Goal: Transaction & Acquisition: Purchase product/service

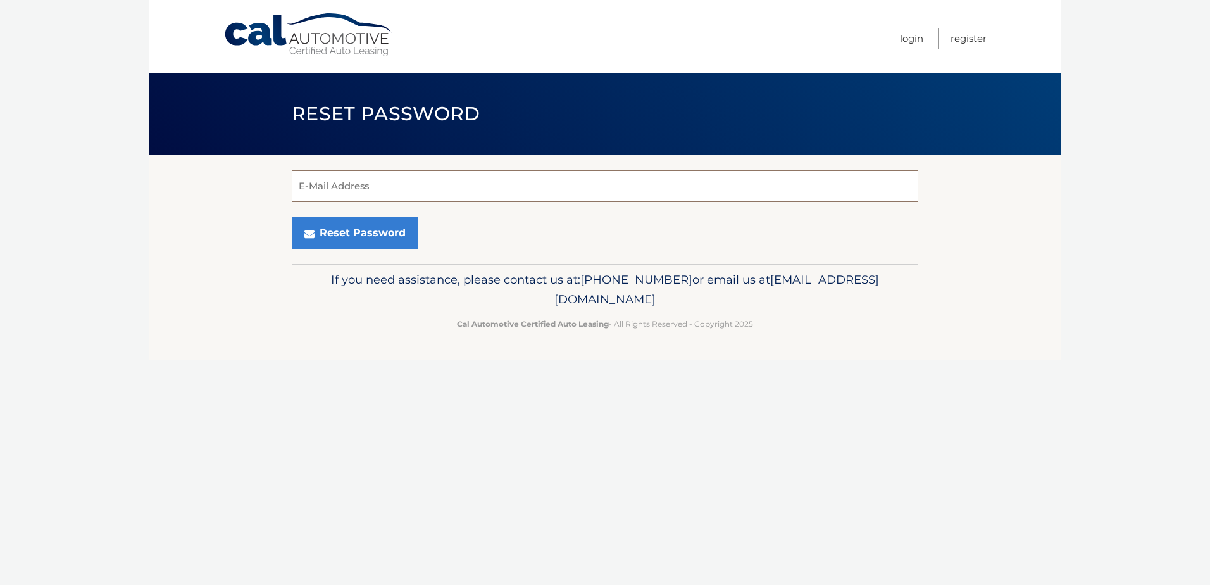
click at [366, 194] on input "E-Mail Address" at bounding box center [605, 186] width 626 height 32
type input "[EMAIL_ADDRESS][DOMAIN_NAME]"
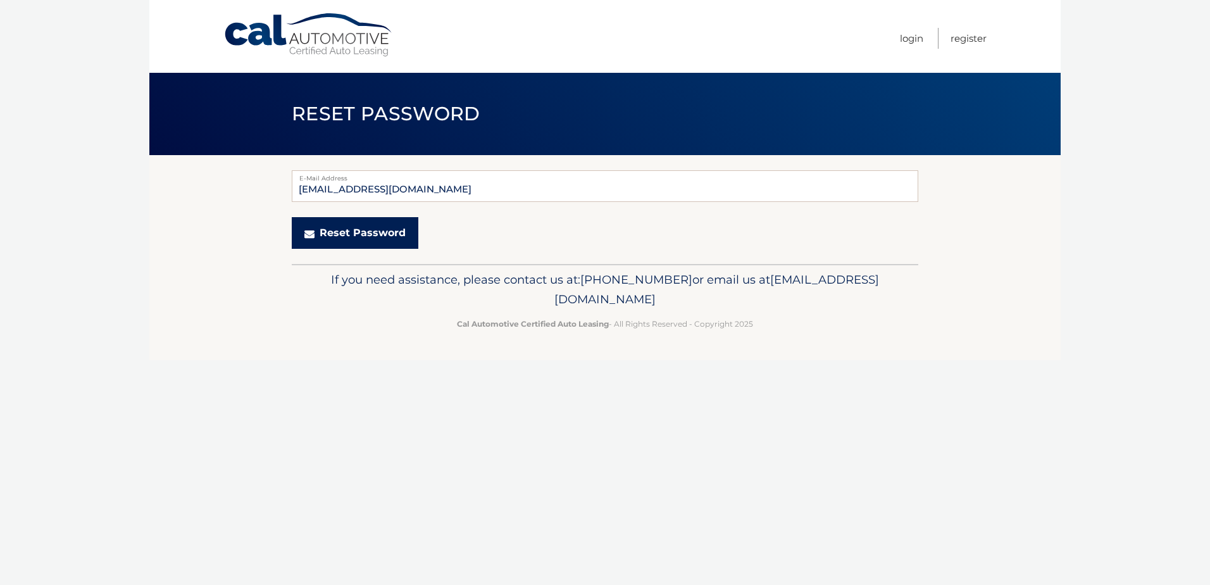
click at [375, 236] on button "Reset Password" at bounding box center [355, 233] width 127 height 32
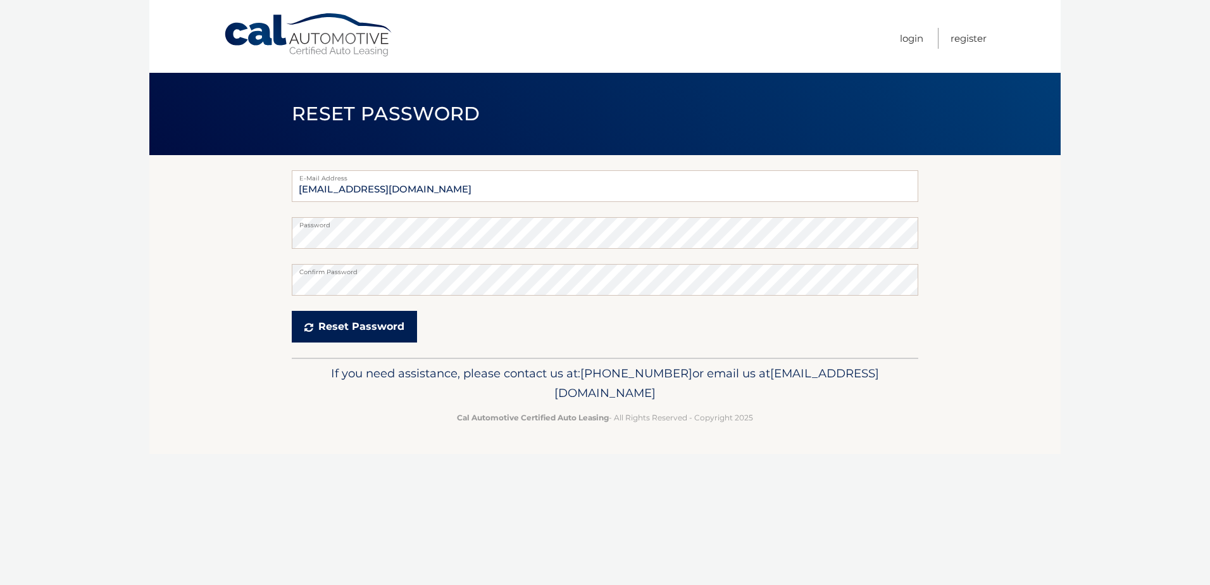
click at [361, 321] on button "Reset Password" at bounding box center [354, 327] width 125 height 32
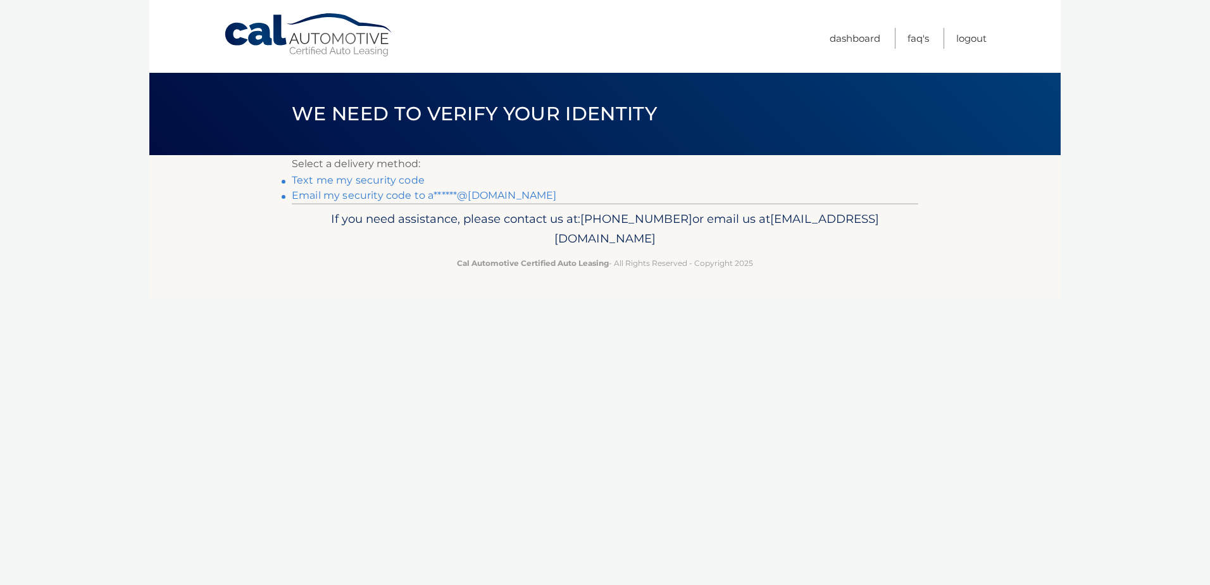
click at [368, 195] on link "Email my security code to a******@aol.com" at bounding box center [424, 195] width 265 height 12
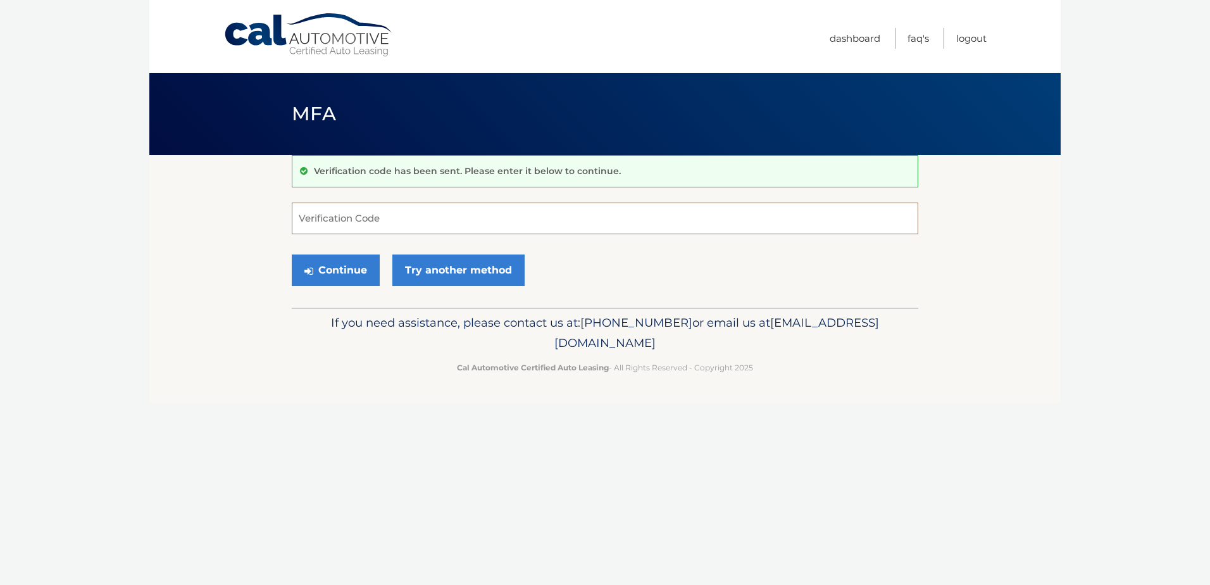
click at [433, 216] on input "Verification Code" at bounding box center [605, 218] width 626 height 32
type input "358445"
drag, startPoint x: 322, startPoint y: 268, endPoint x: 331, endPoint y: 268, distance: 8.9
click at [322, 268] on button "Continue" at bounding box center [336, 270] width 88 height 32
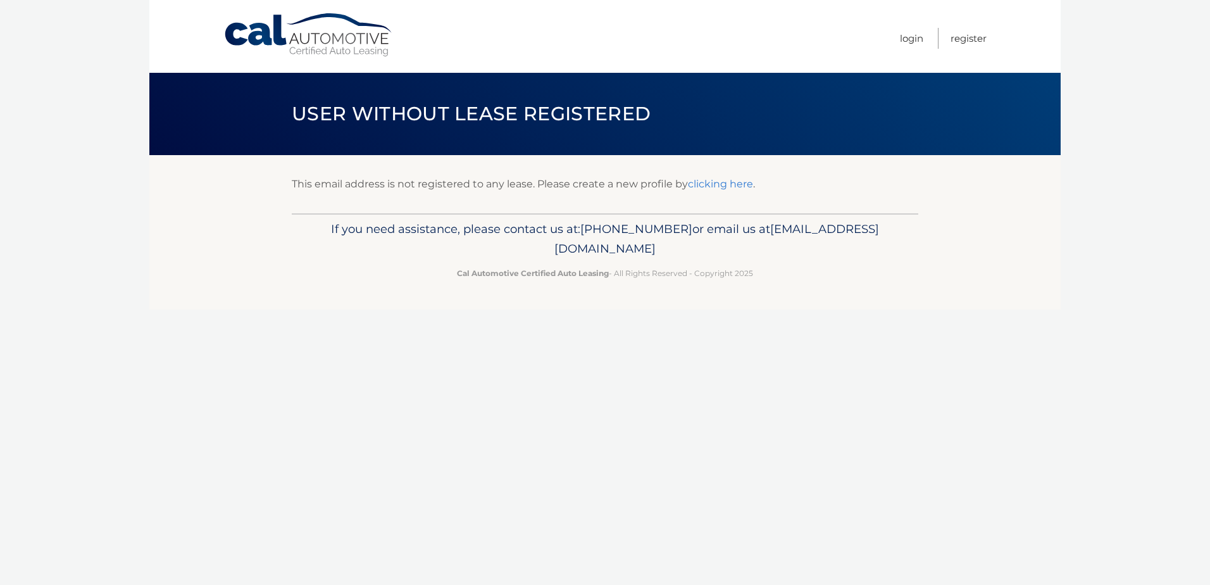
click at [705, 185] on link "clicking here" at bounding box center [720, 184] width 65 height 12
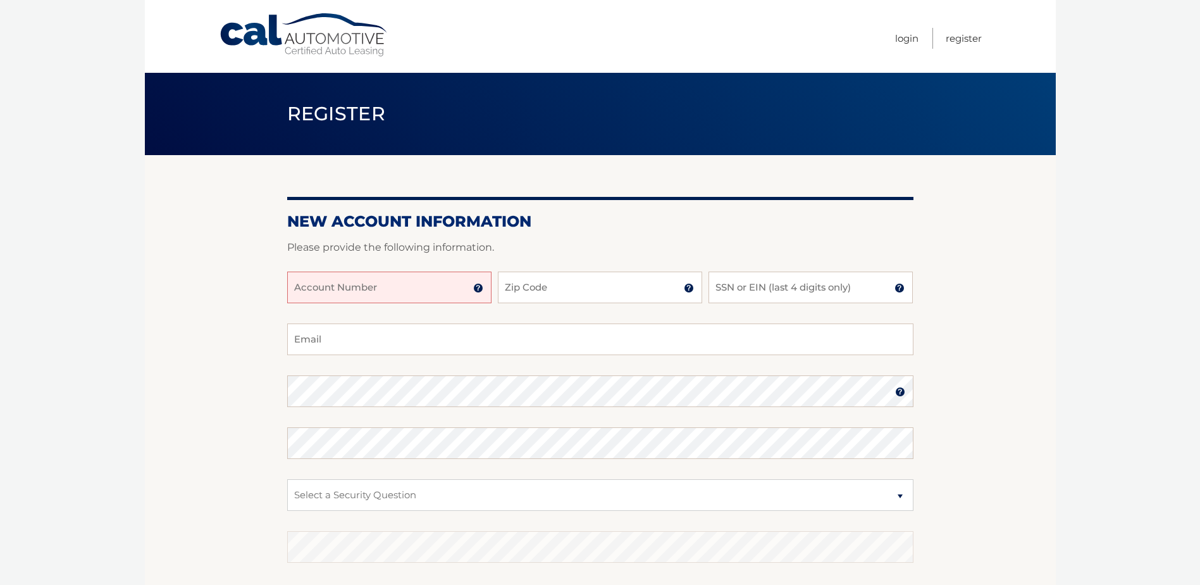
click at [455, 292] on input "Account Number" at bounding box center [389, 287] width 204 height 32
type input "5"
type input "44455944916"
click at [561, 292] on input "Zip Code" at bounding box center [600, 287] width 204 height 32
type input "11001"
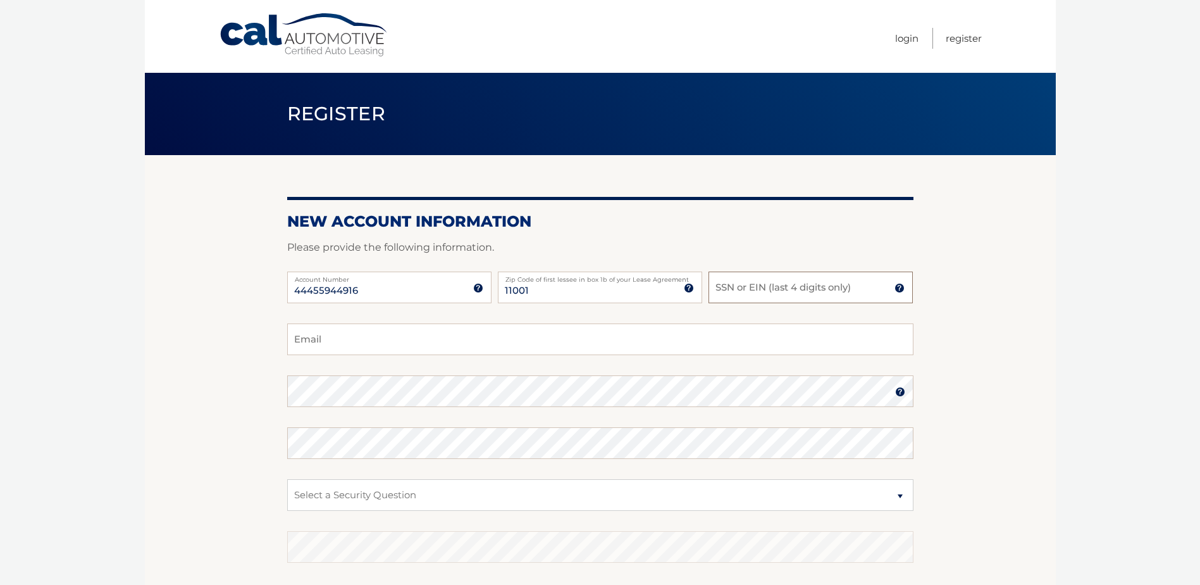
click at [744, 287] on input "SSN or EIN (last 4 digits only)" at bounding box center [811, 287] width 204 height 32
type input "0446"
click at [387, 318] on div "44455944916 Account Number 11 digit account number provided on your coupon book…" at bounding box center [600, 297] width 626 height 52
click at [382, 331] on input "Email" at bounding box center [600, 339] width 626 height 32
type input "ah66093@aol.com"
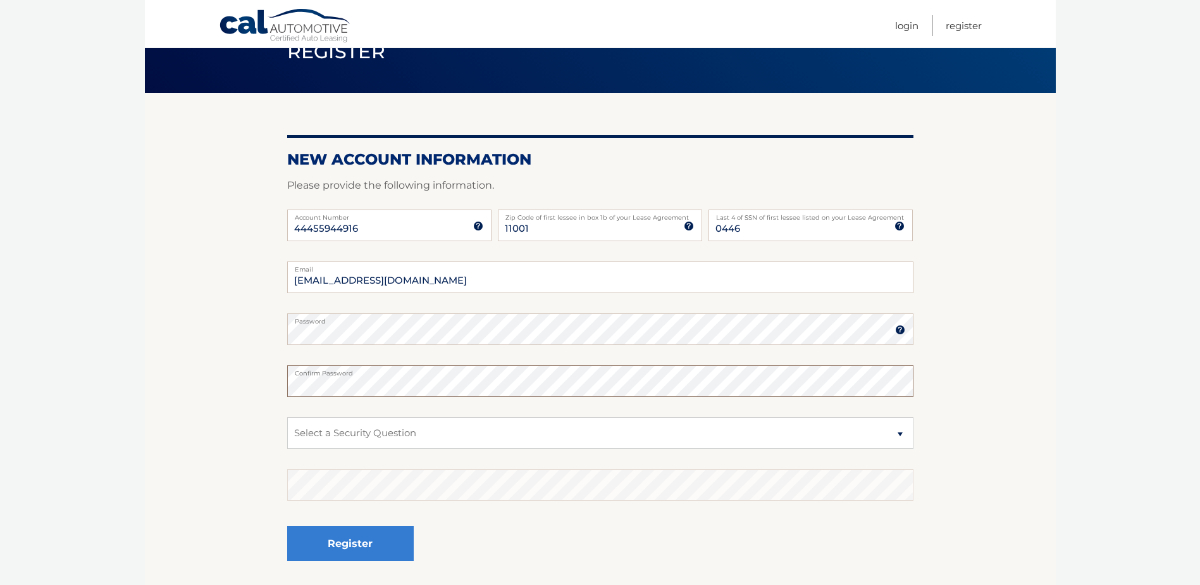
scroll to position [63, 0]
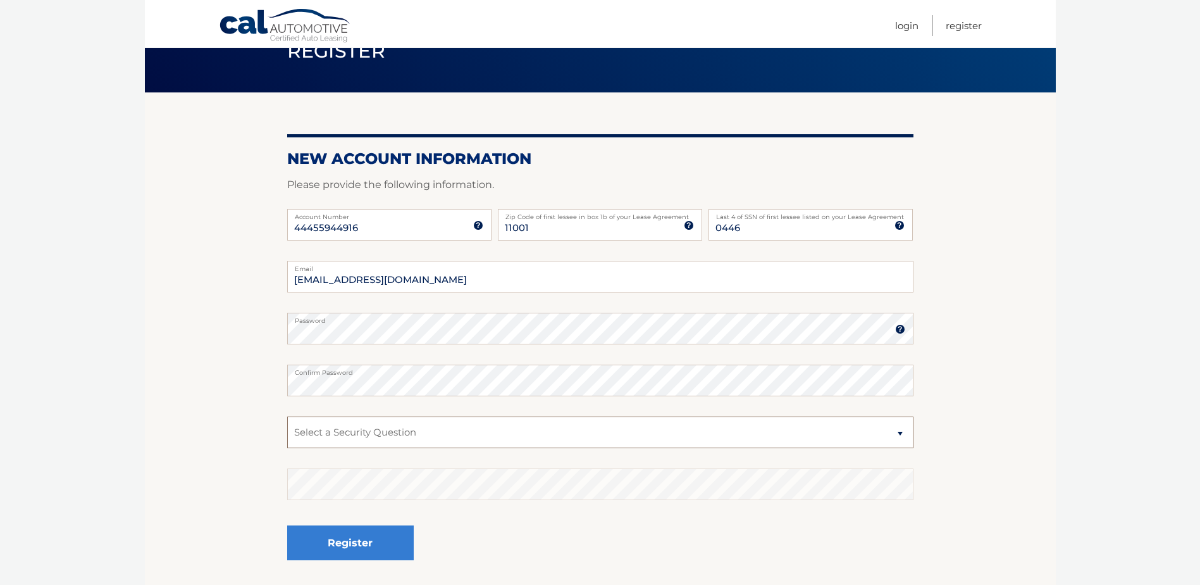
click at [455, 430] on select "Select a Security Question What was the name of your elementary school? What is…" at bounding box center [600, 432] width 626 height 32
select select "1"
click at [287, 416] on select "Select a Security Question What was the name of your elementary school? What is…" at bounding box center [600, 432] width 626 height 32
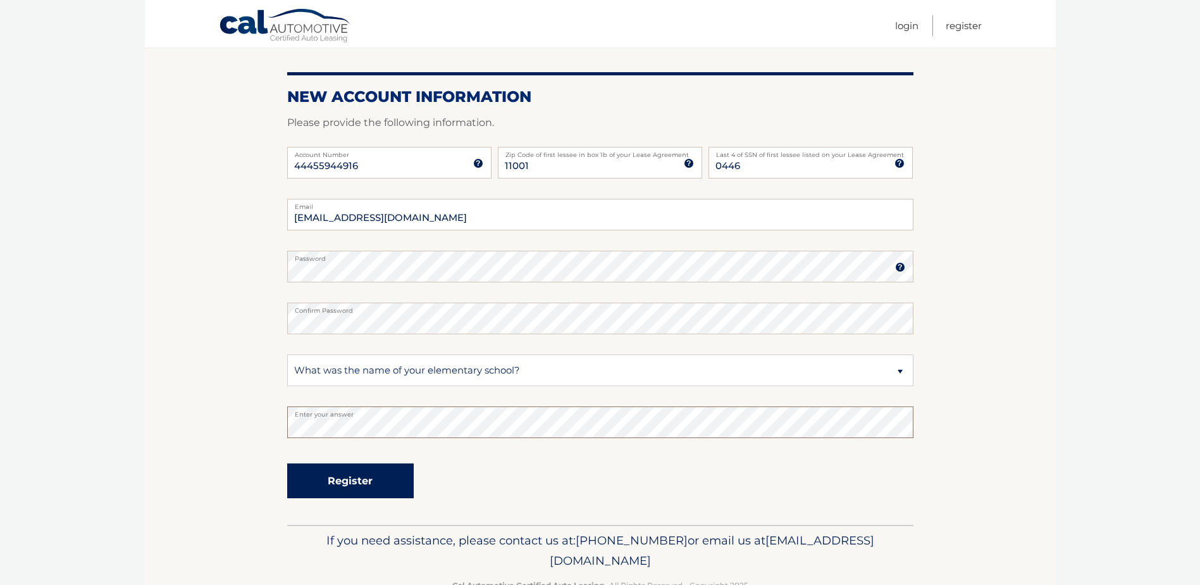
scroll to position [125, 0]
click at [330, 484] on button "Register" at bounding box center [350, 480] width 127 height 35
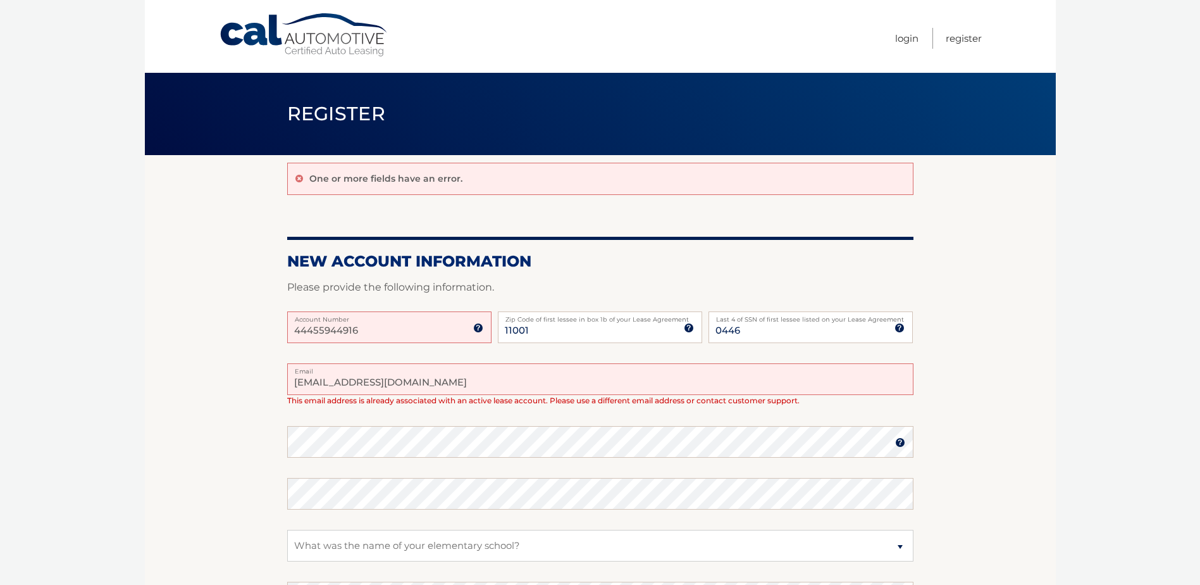
drag, startPoint x: 420, startPoint y: 379, endPoint x: 272, endPoint y: 376, distance: 147.5
click at [272, 376] on section "One or more fields have an error. New Account Information Please provide the fo…" at bounding box center [600, 427] width 911 height 545
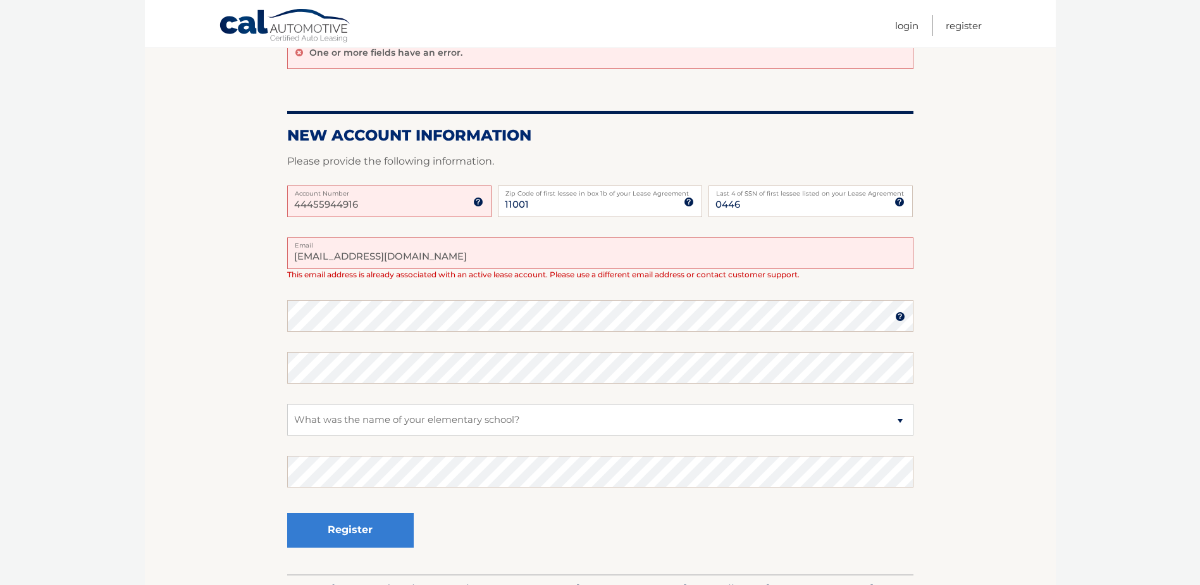
scroll to position [127, 0]
type input "ahoggie3@gmail.com"
click at [366, 414] on select "Select a Security Question What was the name of your elementary school? What is…" at bounding box center [600, 419] width 626 height 32
drag, startPoint x: 371, startPoint y: 414, endPoint x: 382, endPoint y: 445, distance: 32.8
click at [371, 418] on select "Select a Security Question What was the name of your elementary school? What is…" at bounding box center [600, 419] width 626 height 32
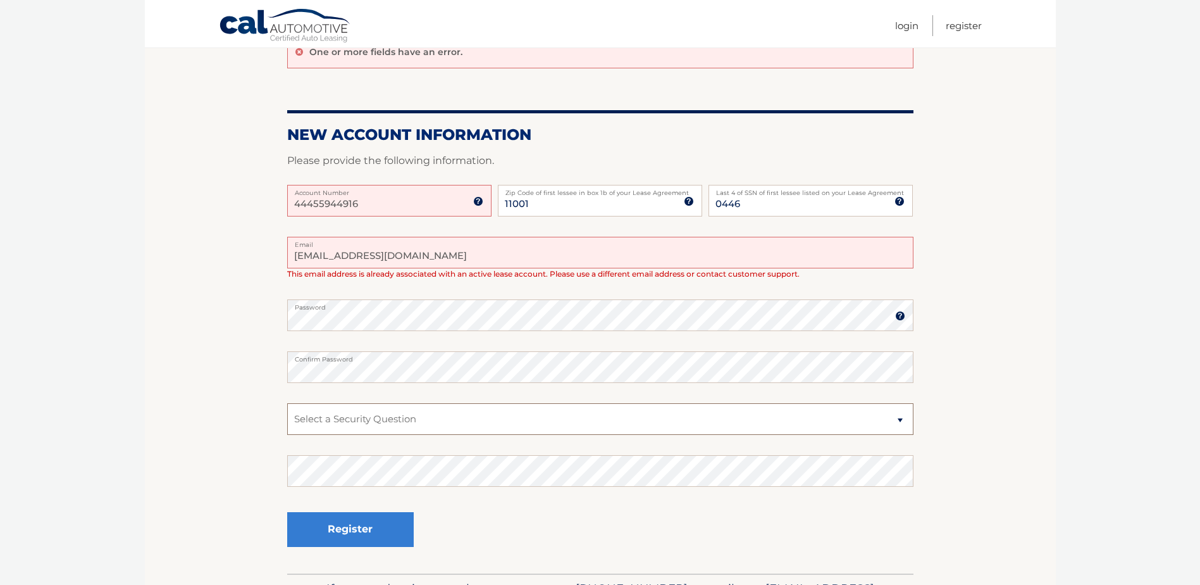
click at [380, 425] on select "Select a Security Question What was the name of your elementary school? What is…" at bounding box center [600, 419] width 626 height 32
select select "2"
click at [287, 403] on select "Select a Security Question What was the name of your elementary school? What is…" at bounding box center [600, 419] width 626 height 32
click at [380, 427] on select "Select a Security Question What was the name of your elementary school? What is…" at bounding box center [600, 419] width 626 height 32
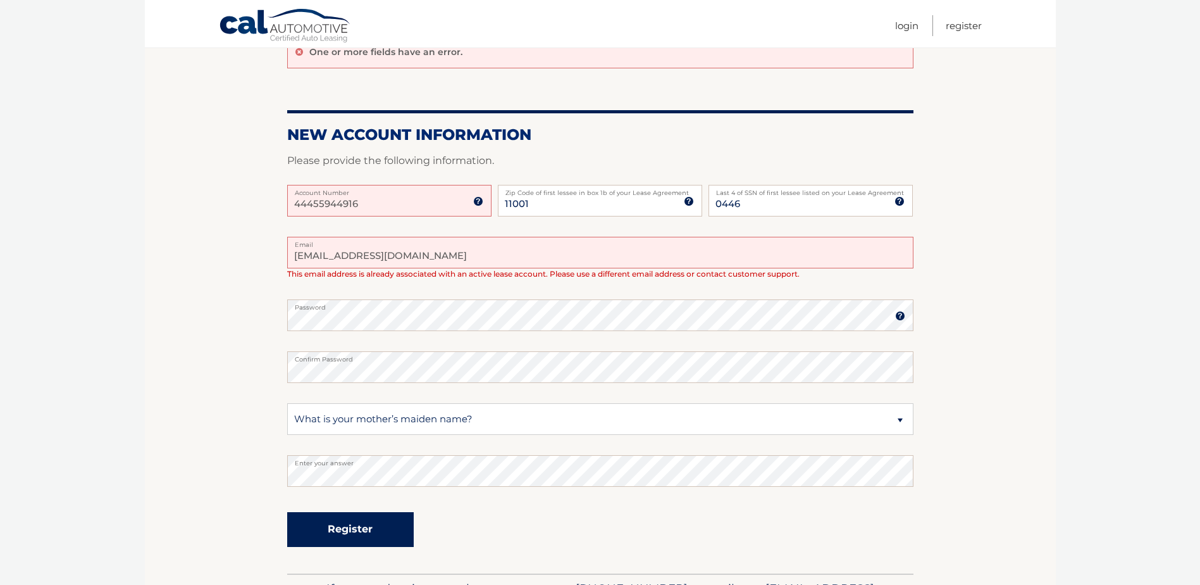
click at [337, 523] on button "Register" at bounding box center [350, 529] width 127 height 35
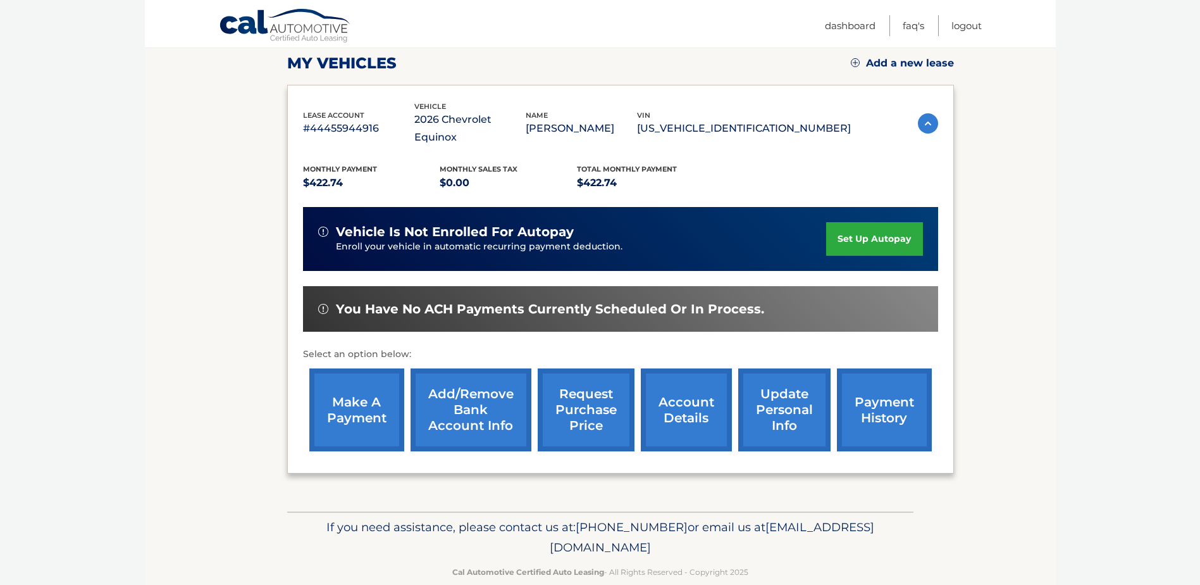
scroll to position [182, 0]
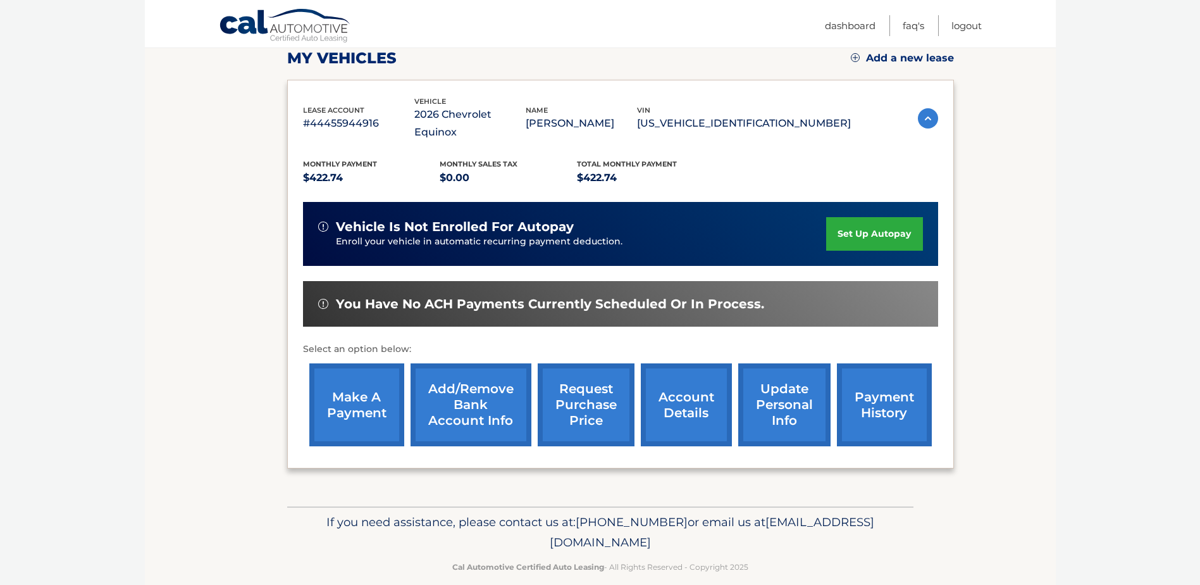
click at [457, 370] on link "Add/Remove bank account info" at bounding box center [471, 404] width 121 height 83
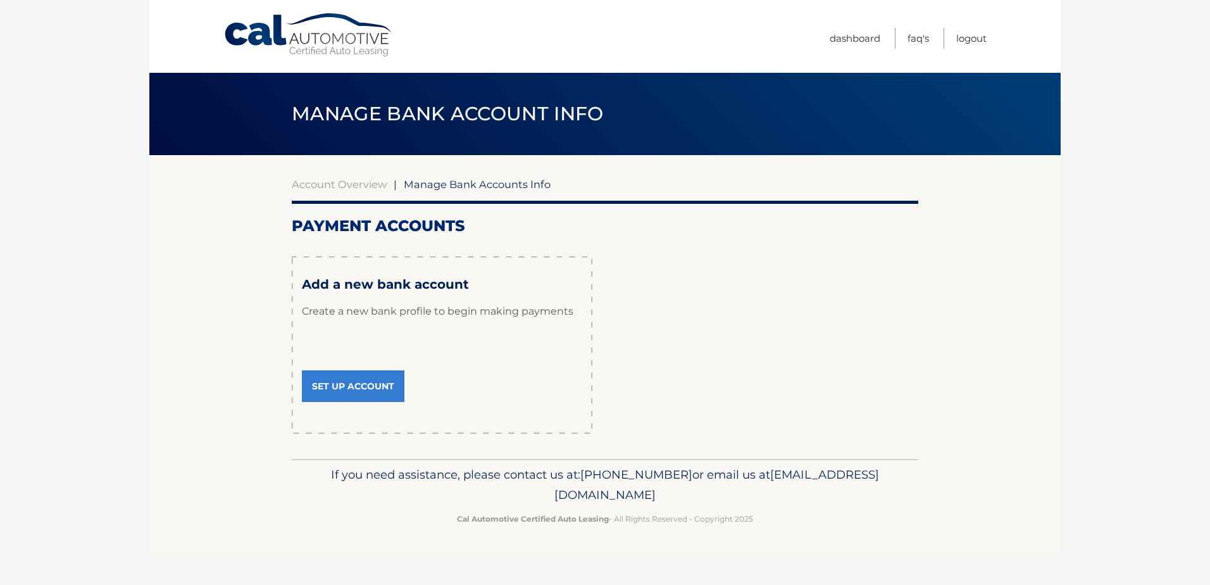
click at [344, 387] on link "Set Up Account" at bounding box center [353, 386] width 103 height 32
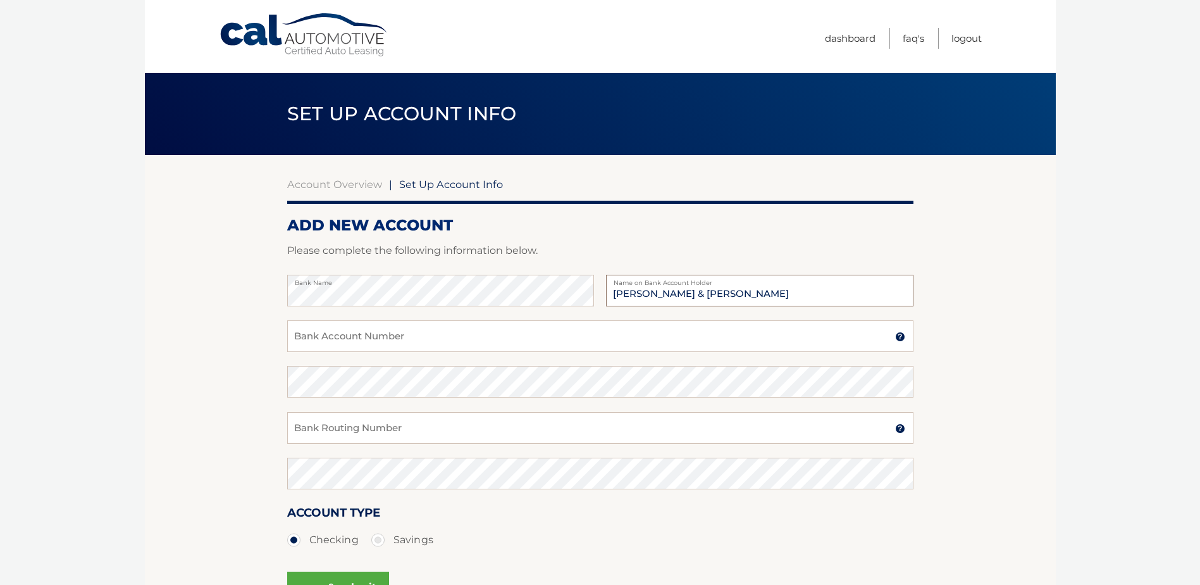
type input "Andrew F & Carol Hogg"
click at [351, 339] on input "Bank Account Number" at bounding box center [600, 336] width 626 height 32
type input "771001789865"
click at [387, 423] on input "Bank Routing Number" at bounding box center [600, 428] width 626 height 32
type input "021000021"
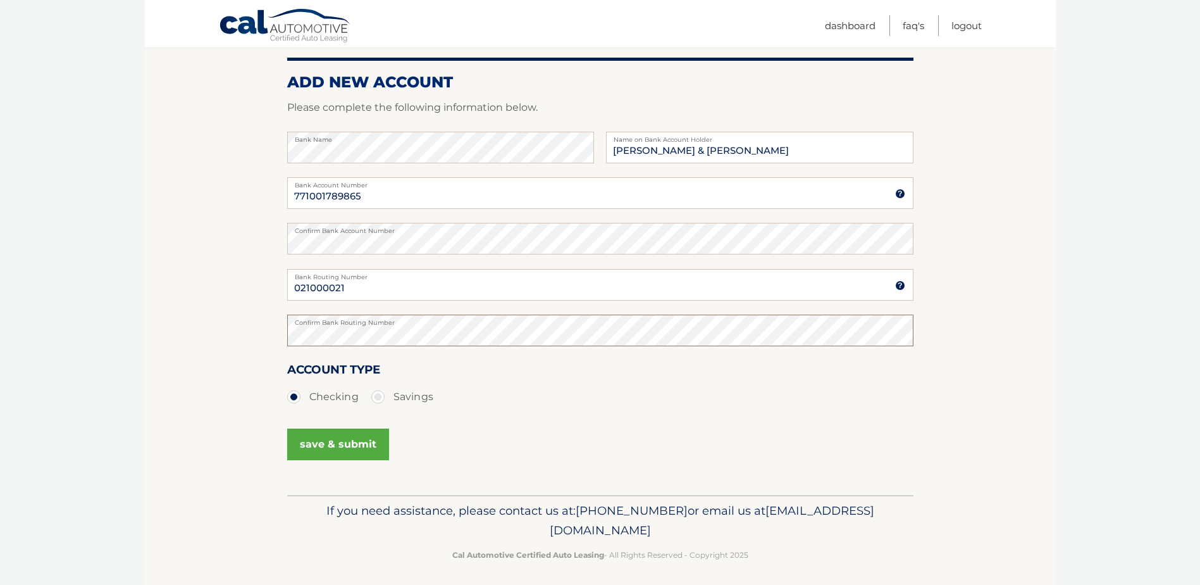
scroll to position [149, 0]
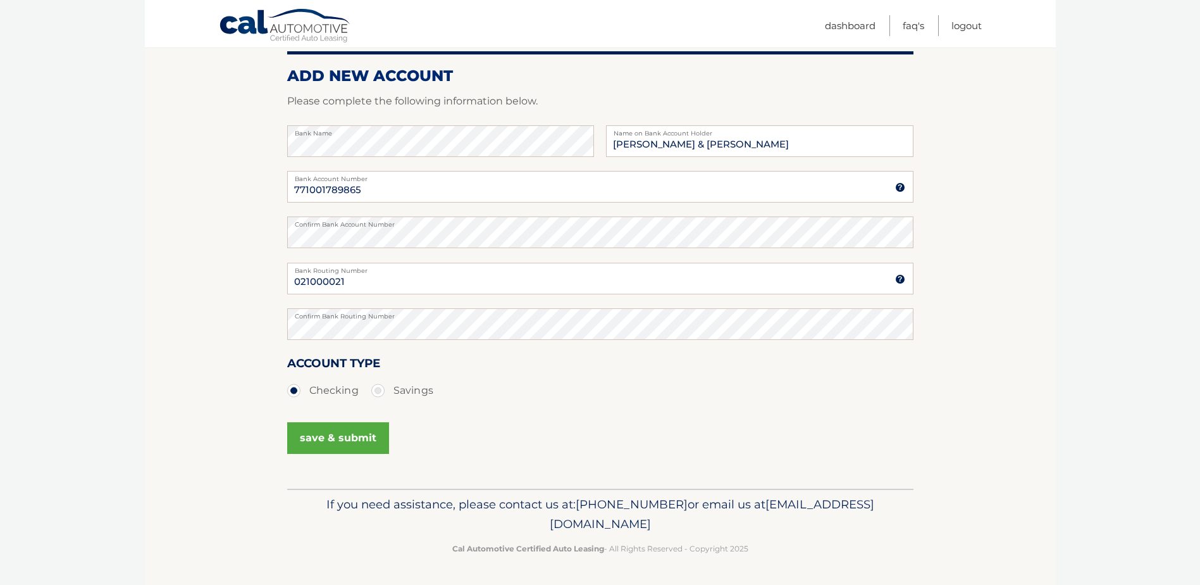
click at [358, 433] on button "save & submit" at bounding box center [338, 438] width 102 height 32
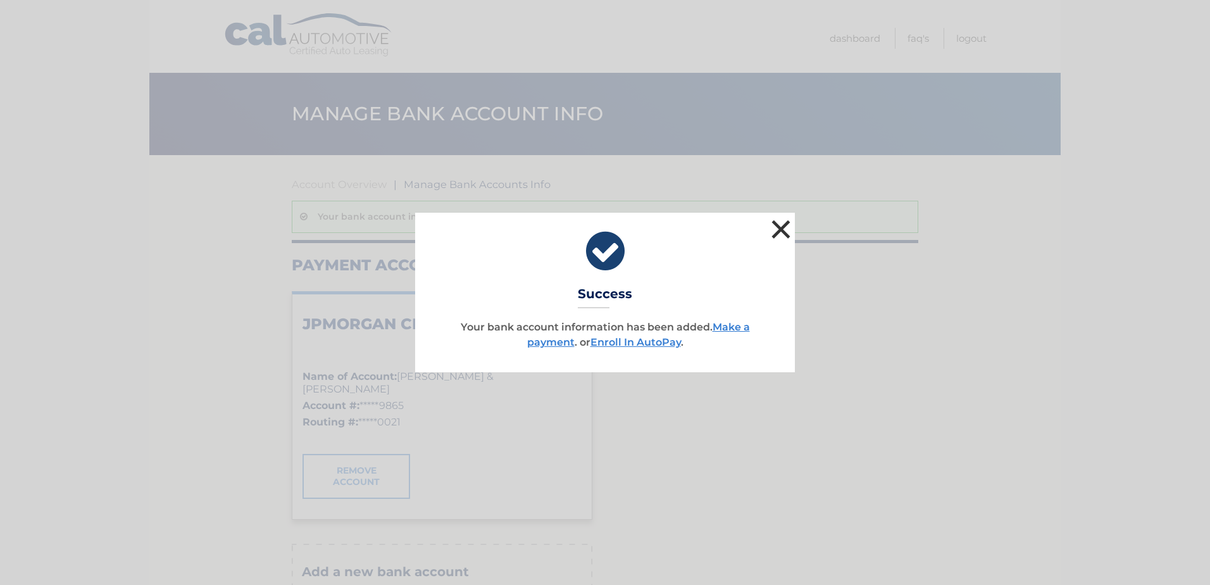
click at [780, 225] on button "×" at bounding box center [780, 228] width 25 height 25
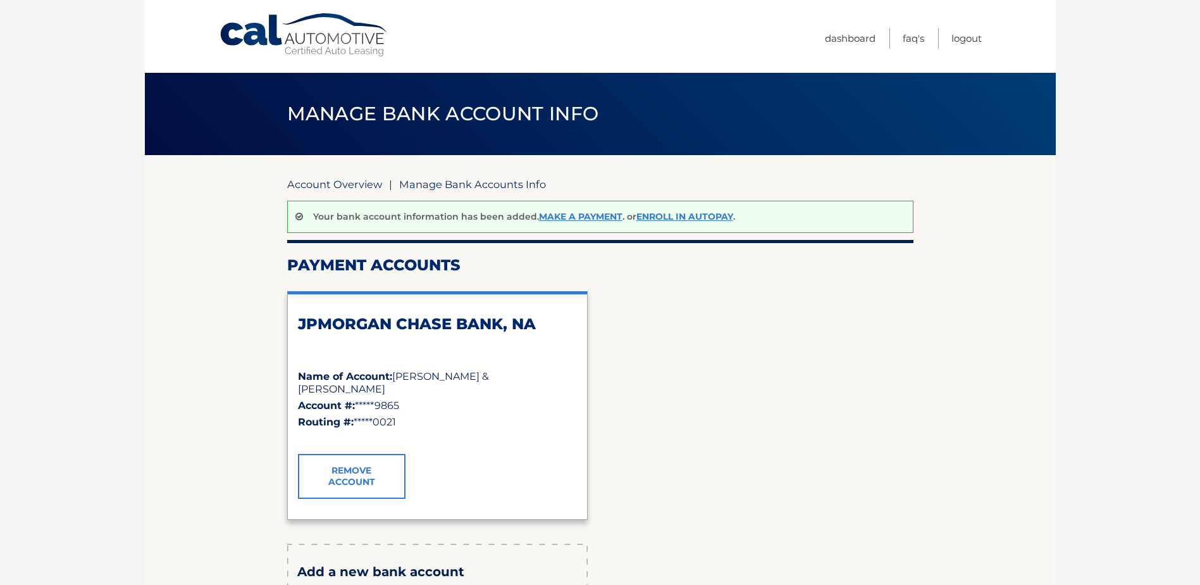
click at [335, 183] on link "Account Overview" at bounding box center [334, 184] width 95 height 13
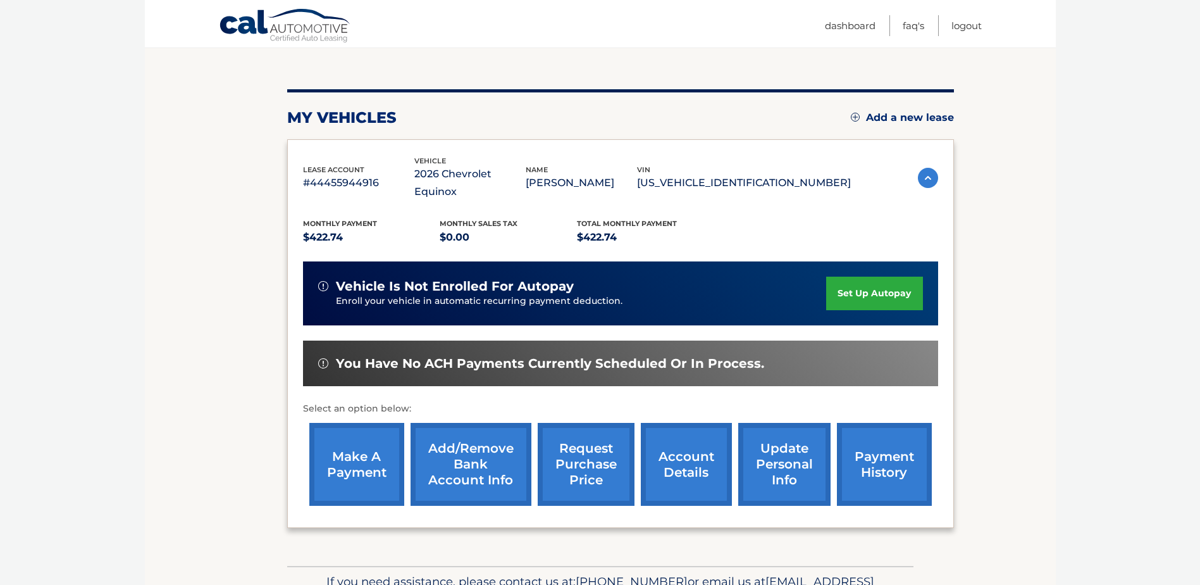
scroll to position [125, 0]
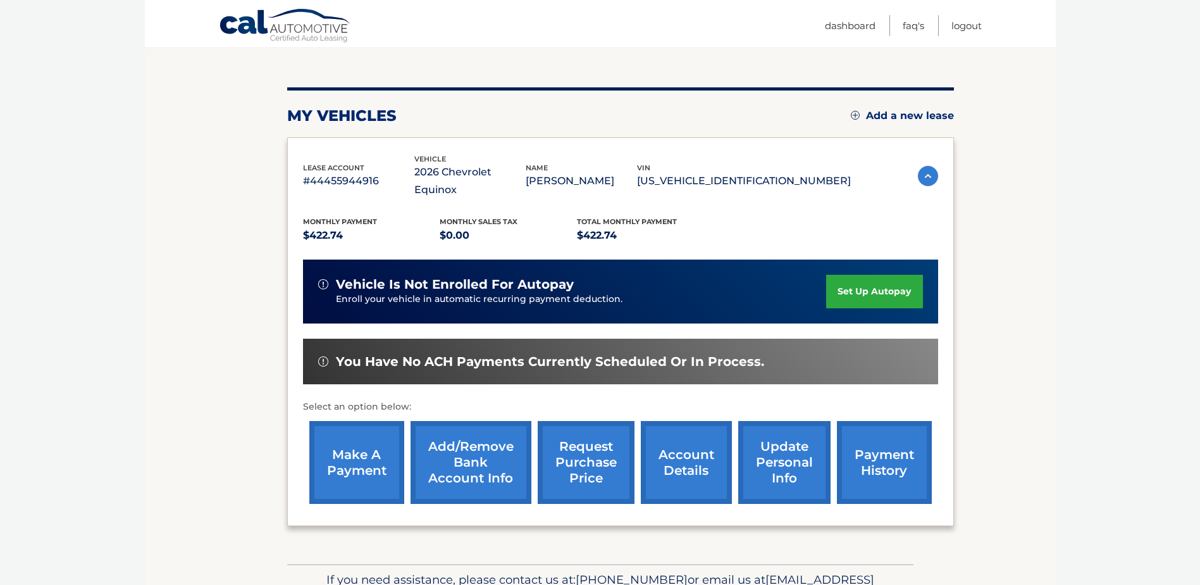
click at [356, 433] on link "make a payment" at bounding box center [356, 462] width 95 height 83
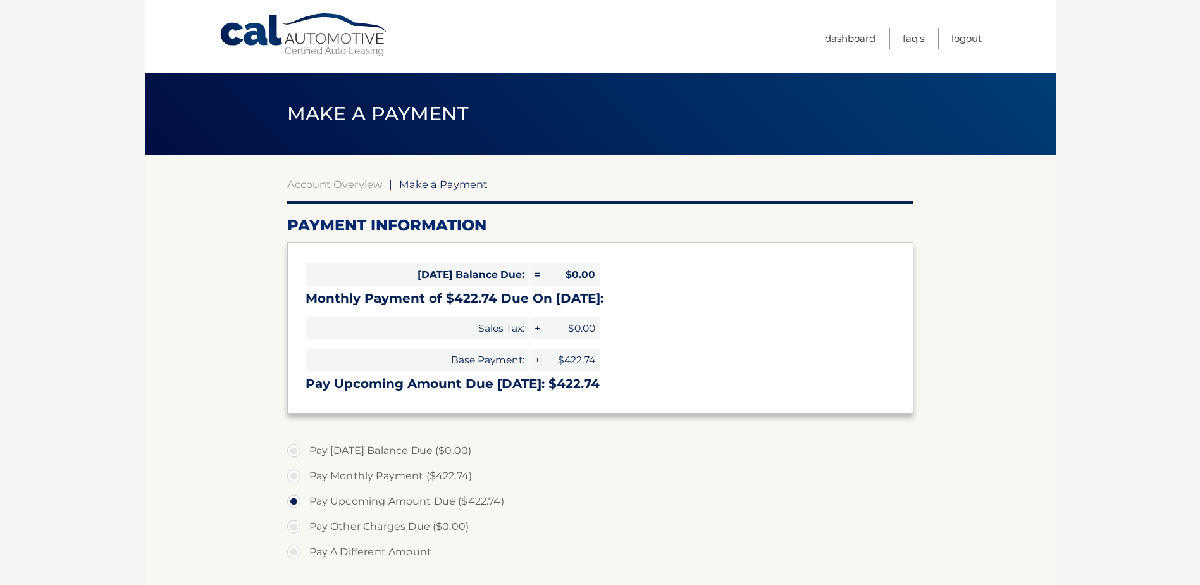
select select "NDdkZWI0NDgtMjlkZi00ZDc1LTk0NWQtNDcyNzE4ODYyMDIx"
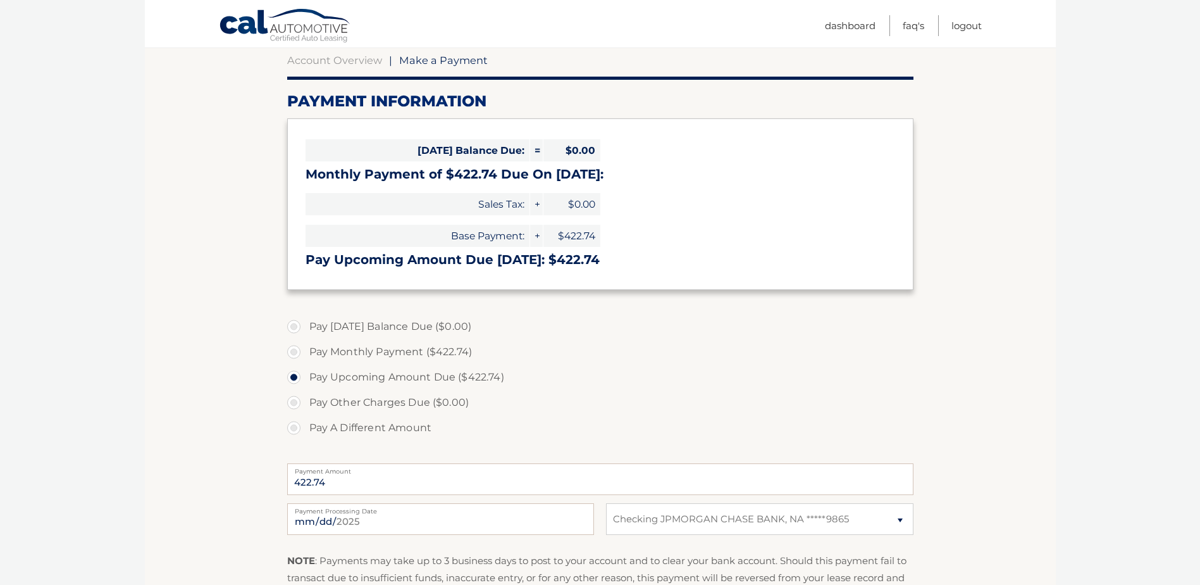
scroll to position [125, 0]
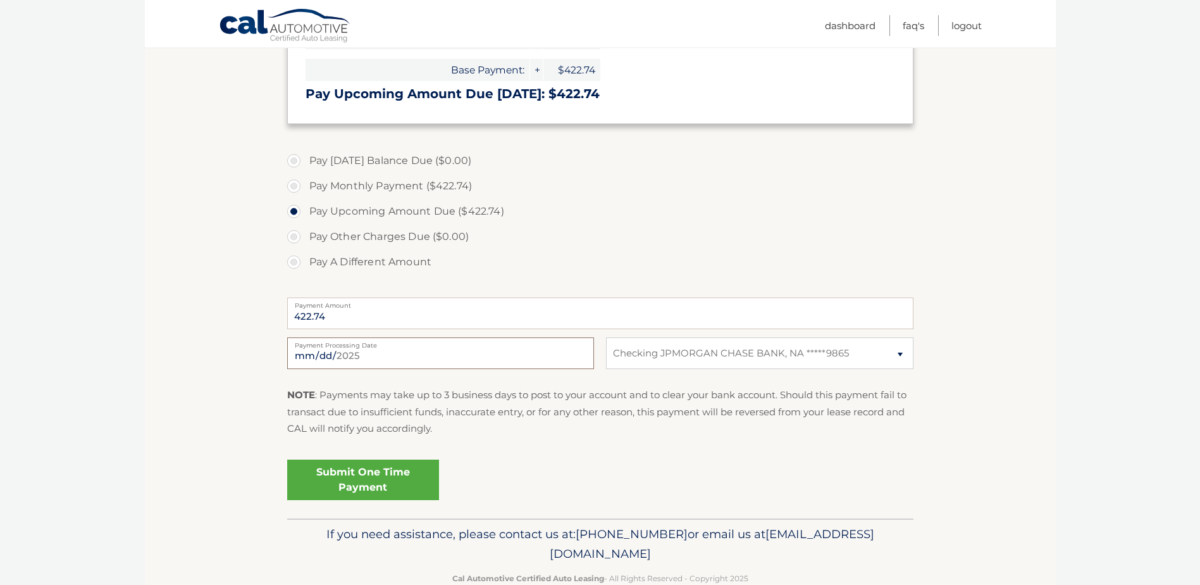
click at [459, 374] on div "2025-08-16 Payment Processing Date This payment is scheduled after your grace p…" at bounding box center [600, 360] width 626 height 46
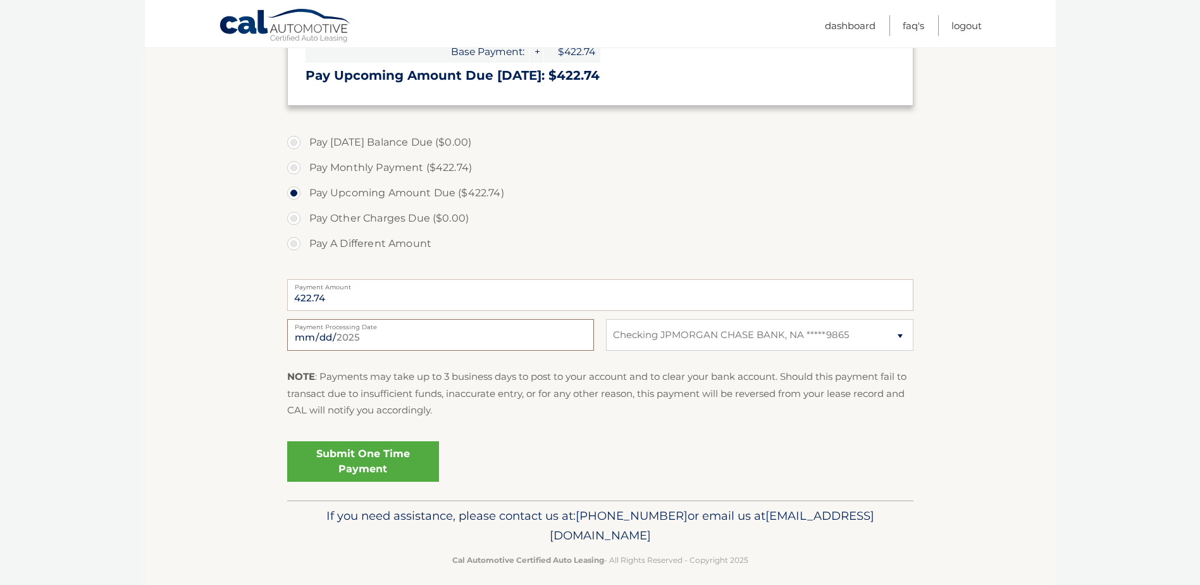
click at [456, 332] on input "2025-08-16" at bounding box center [440, 335] width 307 height 32
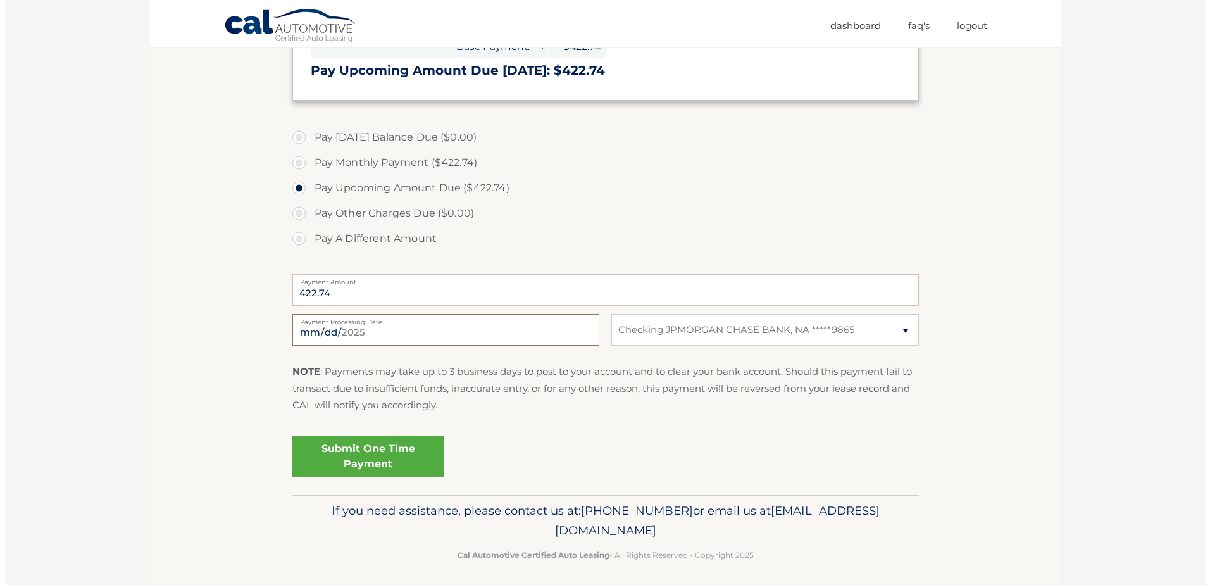
scroll to position [314, 0]
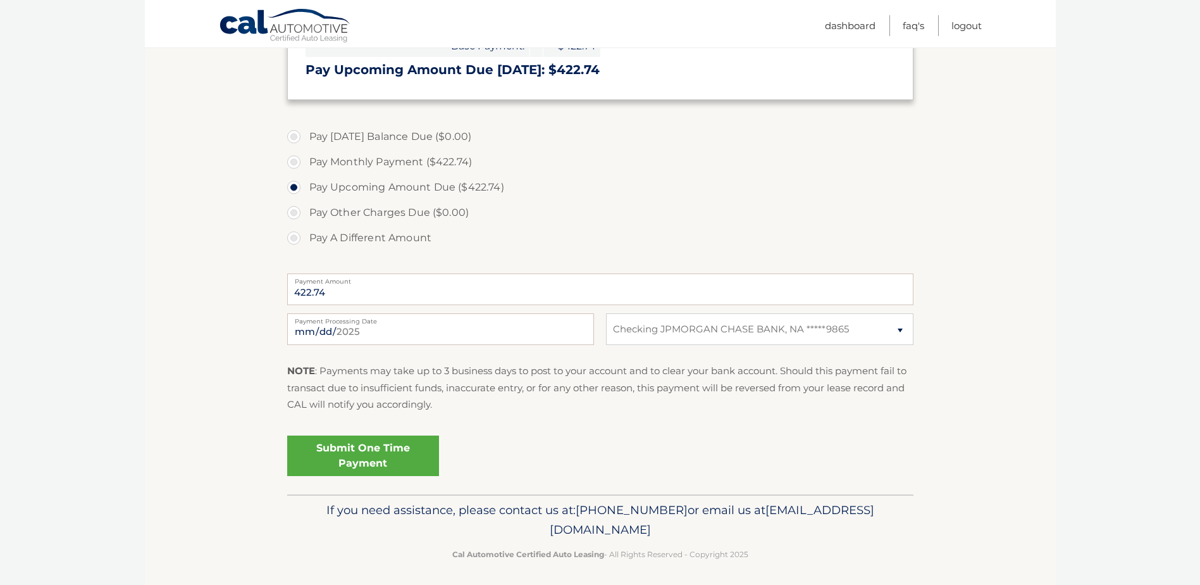
click at [467, 394] on p "NOTE : Payments may take up to 3 business days to post to your account and to c…" at bounding box center [600, 388] width 626 height 50
click at [380, 516] on p "If you need assistance, please contact us at: 609-807-3200 or email us at Custo…" at bounding box center [601, 520] width 610 height 40
click at [374, 451] on link "Submit One Time Payment" at bounding box center [363, 455] width 152 height 40
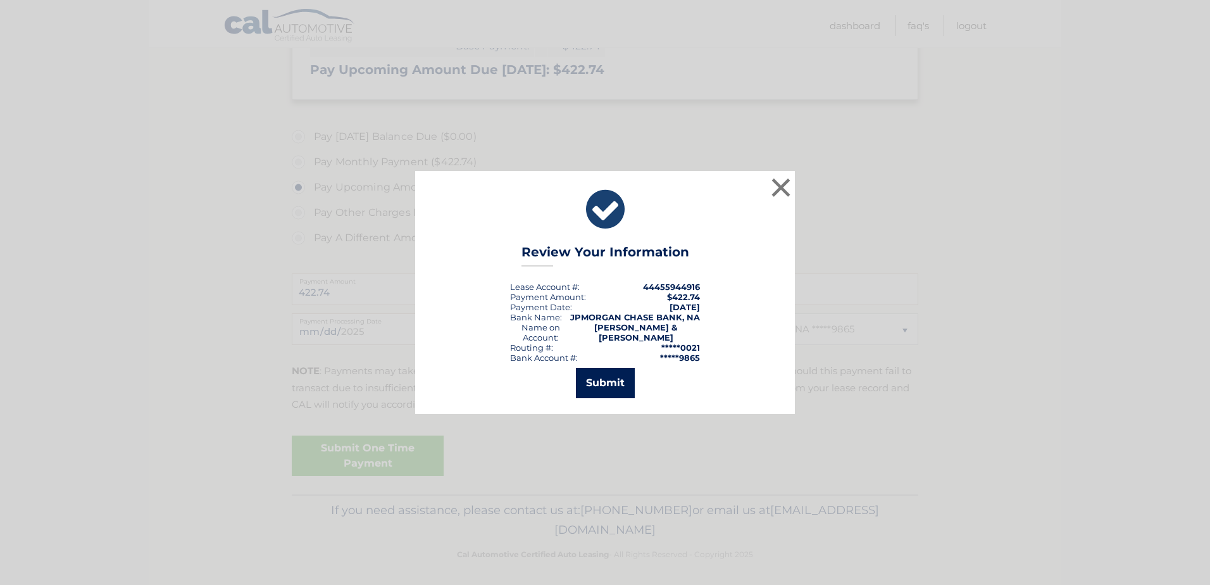
click at [595, 375] on button "Submit" at bounding box center [605, 383] width 59 height 30
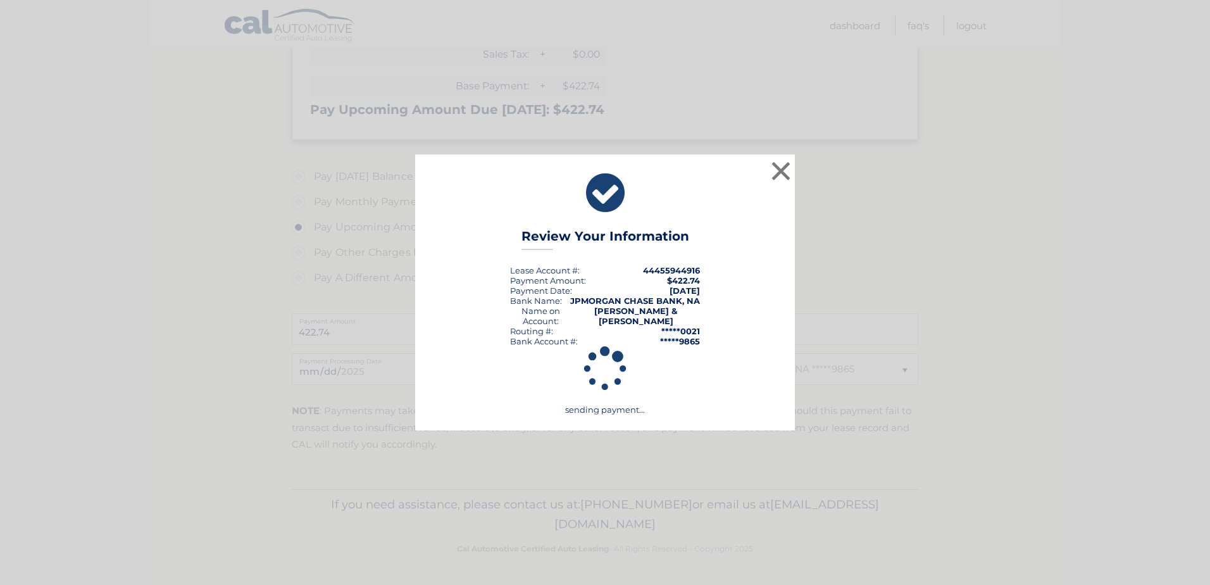
scroll to position [274, 0]
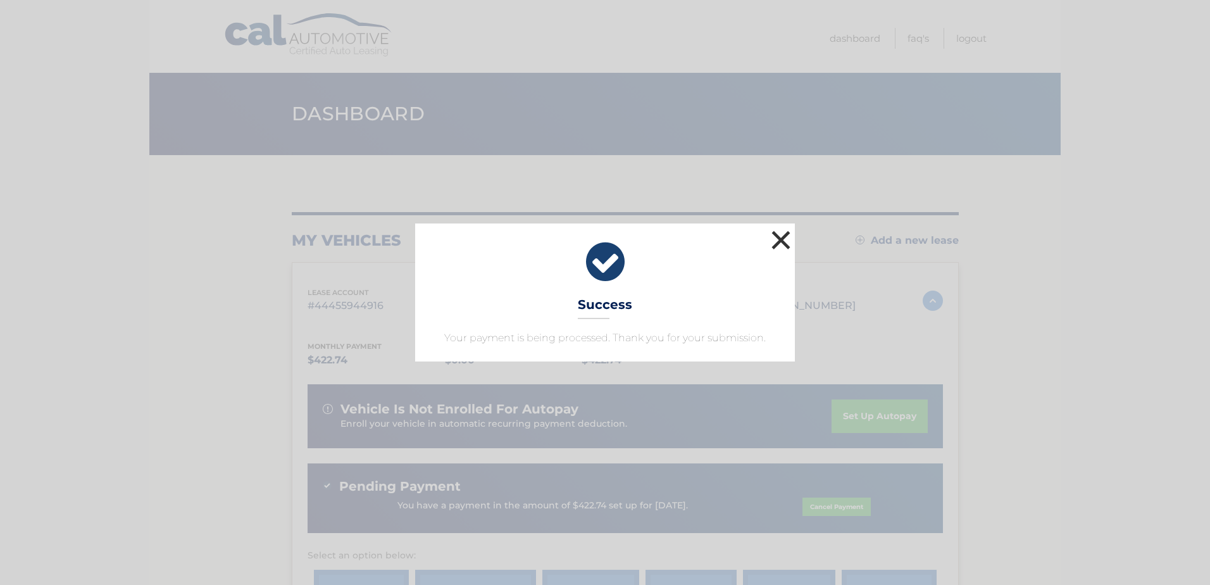
click at [780, 236] on button "×" at bounding box center [780, 239] width 25 height 25
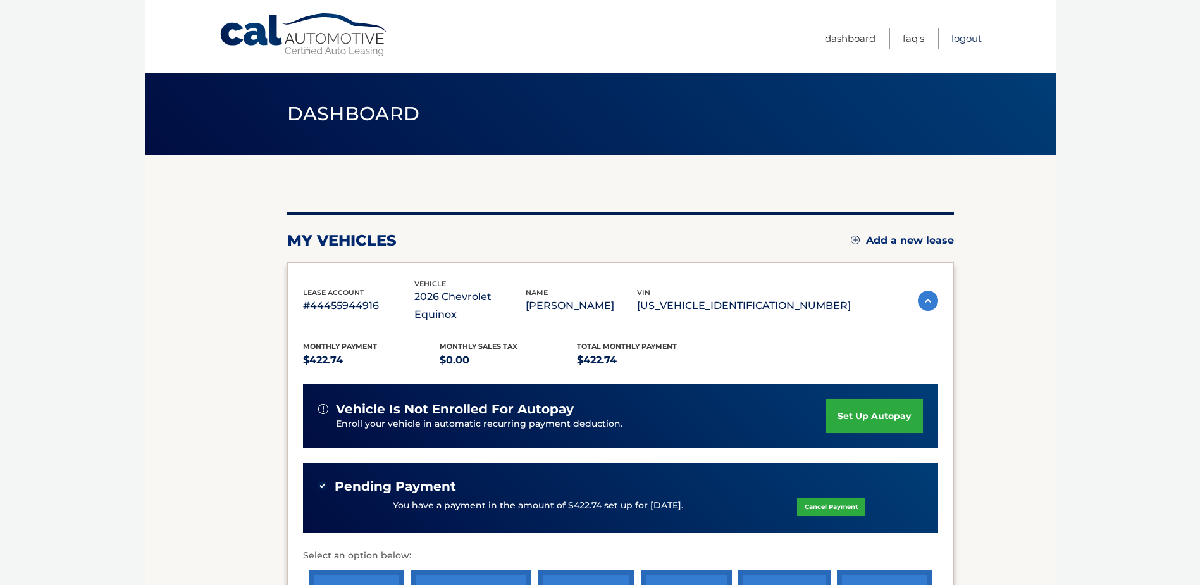
click at [957, 39] on link "Logout" at bounding box center [967, 38] width 30 height 21
